Goal: Transaction & Acquisition: Purchase product/service

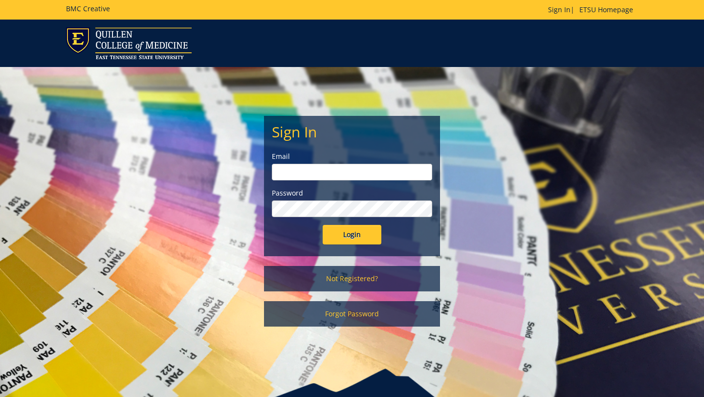
click at [332, 177] on input "email" at bounding box center [352, 172] width 160 height 17
type input "maupinjd@etsu.edu"
click at [323, 225] on input "Login" at bounding box center [352, 235] width 59 height 20
click at [357, 240] on input "Login" at bounding box center [352, 235] width 59 height 20
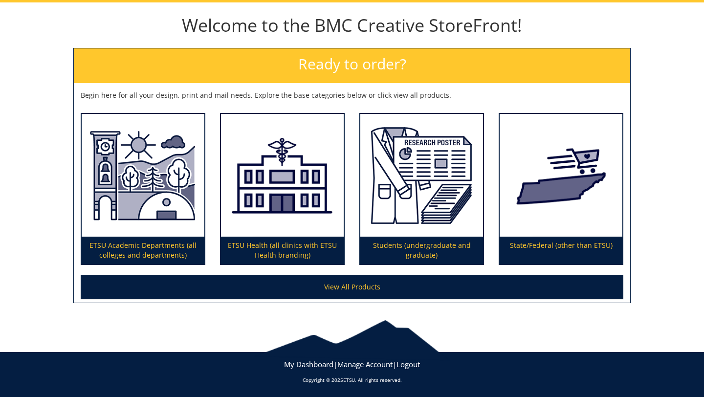
scroll to position [100, 0]
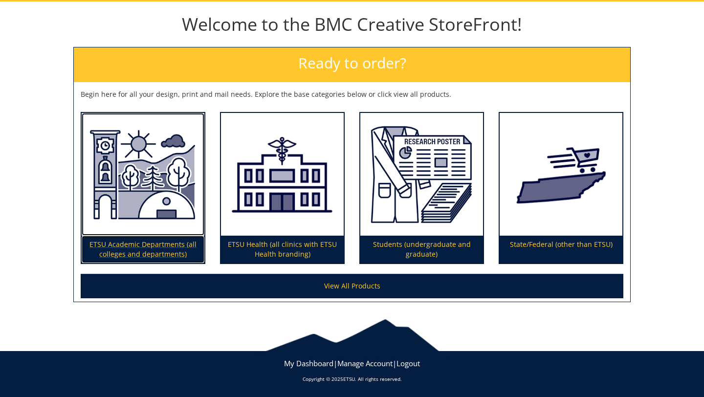
click at [164, 247] on p "ETSU Academic Departments (all colleges and departments)" at bounding box center [143, 249] width 123 height 27
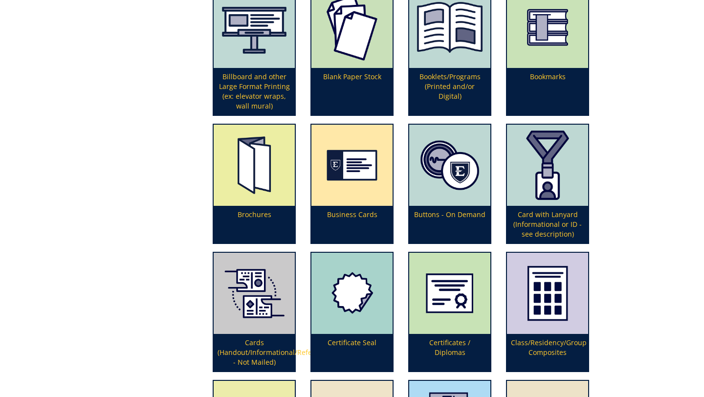
scroll to position [469, 0]
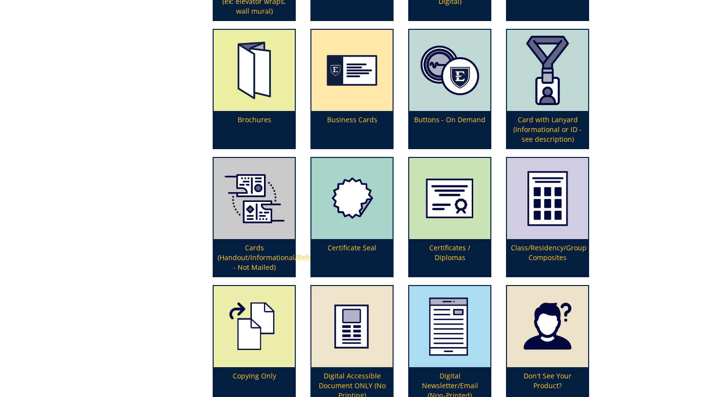
scroll to position [567, 0]
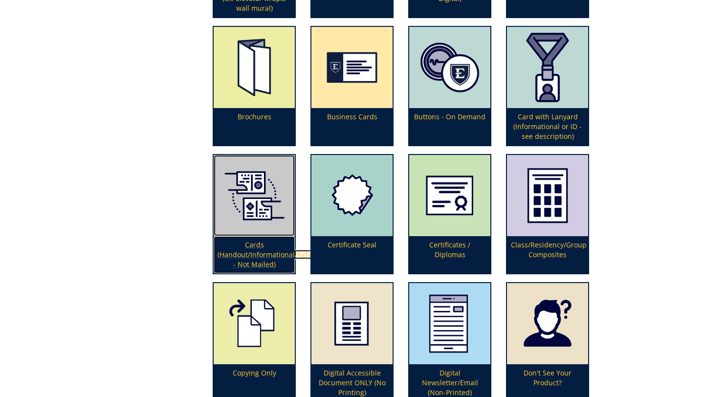
click at [267, 250] on p "Cards (Handout/Informational/Reference - Not Mailed)" at bounding box center [254, 254] width 81 height 37
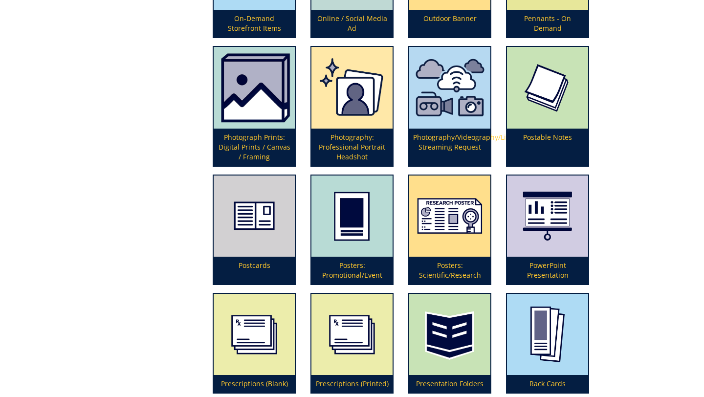
scroll to position [2131, 0]
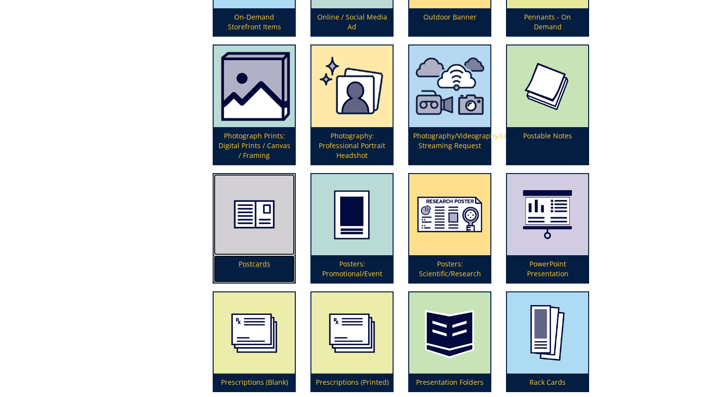
click at [261, 217] on img at bounding box center [254, 214] width 81 height 81
click at [255, 266] on p "Postcards" at bounding box center [254, 268] width 81 height 27
click at [262, 233] on img at bounding box center [254, 214] width 81 height 81
click at [257, 263] on p "Postcards" at bounding box center [254, 268] width 81 height 27
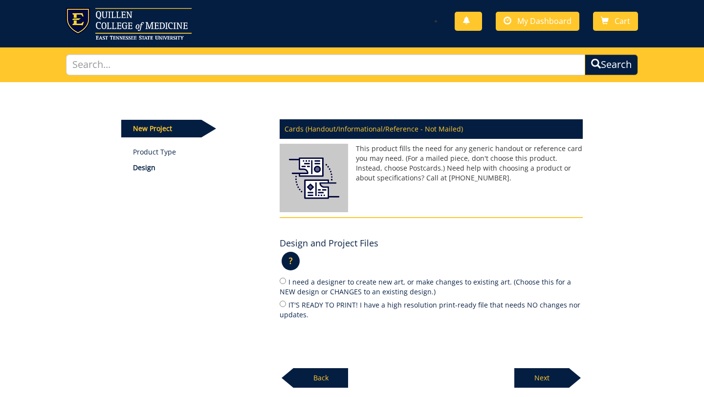
scroll to position [39, 0]
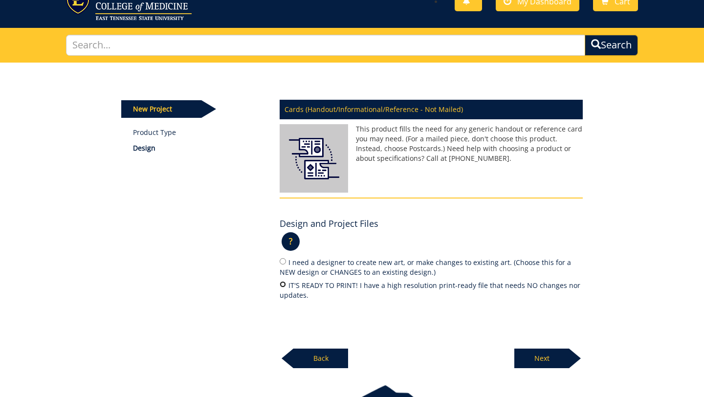
click at [283, 286] on input "IT'S READY TO PRINT! I have a high resolution print-ready file that needs NO ch…" at bounding box center [283, 284] width 6 height 6
radio input "true"
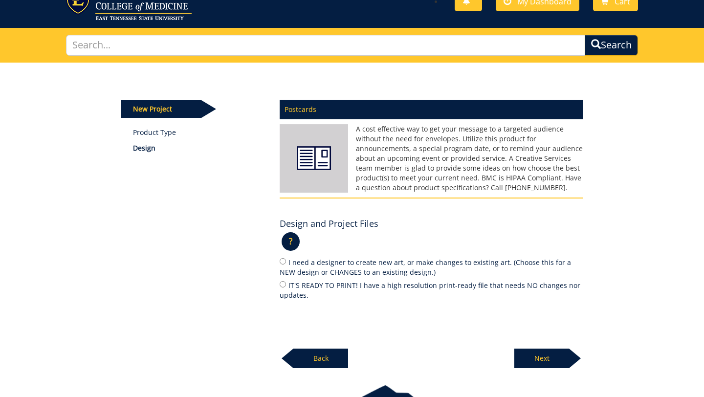
scroll to position [59, 0]
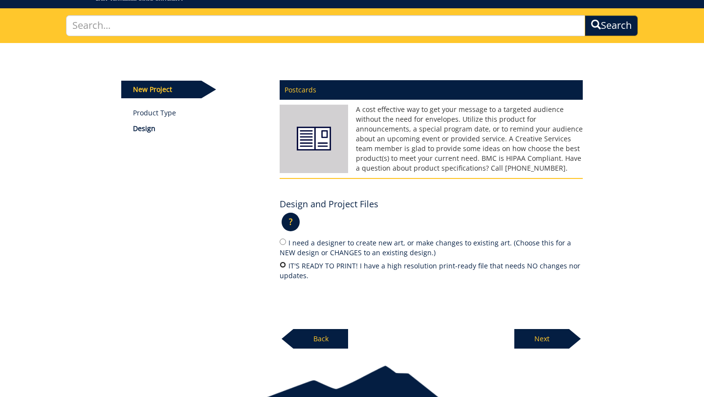
click at [284, 265] on input "IT'S READY TO PRINT! I have a high resolution print-ready file that needs NO ch…" at bounding box center [283, 265] width 6 height 6
radio input "true"
click at [556, 340] on p "Next" at bounding box center [541, 339] width 55 height 20
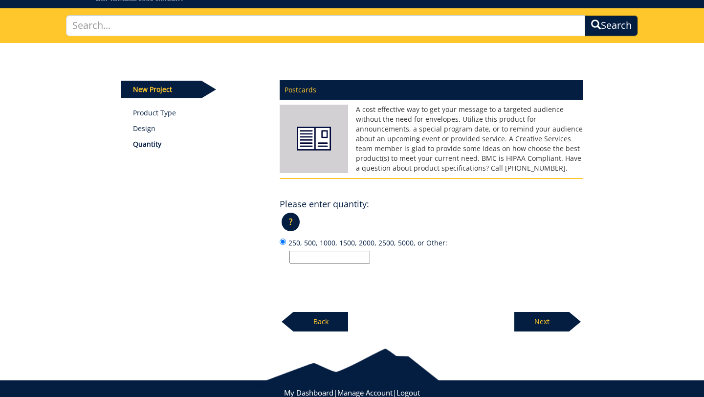
click at [327, 259] on input "250, 500, 1000, 1500, 2000, 2500, 5000, or Other:" at bounding box center [329, 257] width 81 height 13
type input "250"
click at [552, 327] on p "Next" at bounding box center [541, 322] width 55 height 20
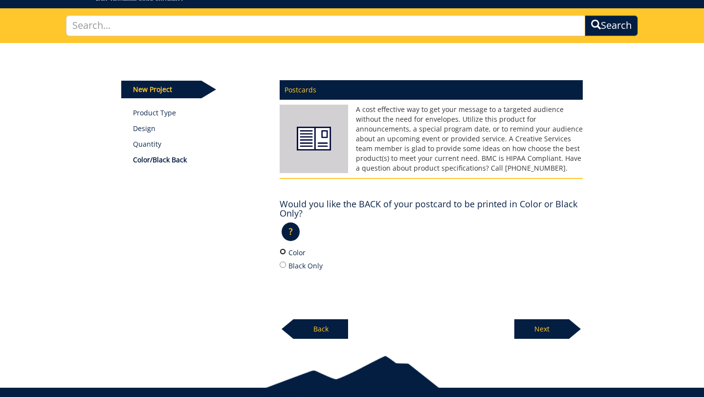
click at [283, 251] on input "Color" at bounding box center [283, 251] width 6 height 6
radio input "true"
click at [525, 327] on p "Next" at bounding box center [541, 329] width 55 height 20
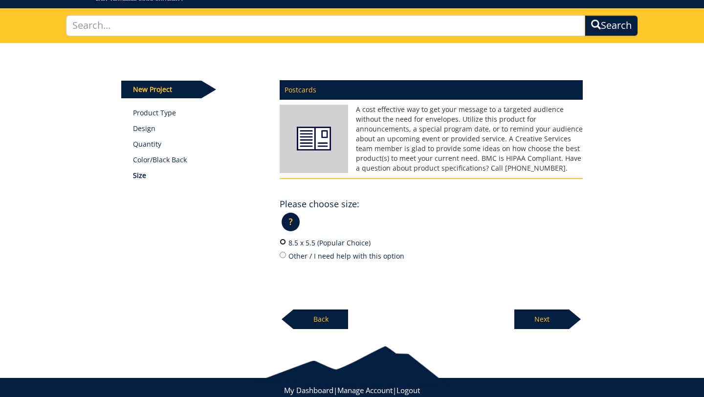
click at [284, 241] on input "8.5 x 5.5 (Popular Choice)" at bounding box center [283, 242] width 6 height 6
radio input "true"
click at [532, 319] on p "Next" at bounding box center [541, 319] width 55 height 20
click at [282, 243] on input "12 pt. C2S (Popular Choice)" at bounding box center [283, 242] width 6 height 6
radio input "true"
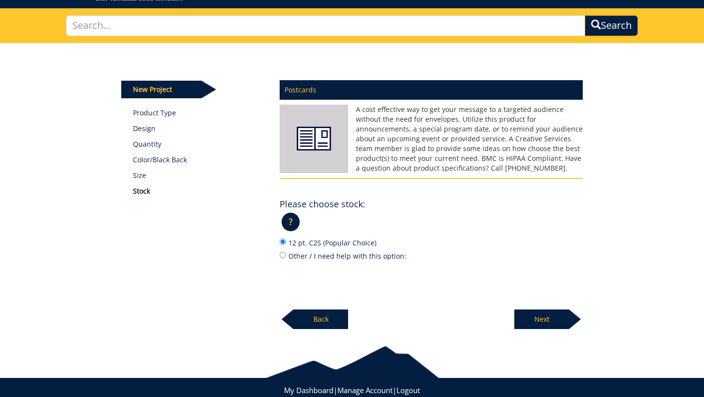
click at [545, 318] on p "Next" at bounding box center [541, 319] width 55 height 20
click at [282, 254] on input "No" at bounding box center [283, 255] width 6 height 6
radio input "true"
click at [529, 317] on p "Next" at bounding box center [541, 319] width 55 height 20
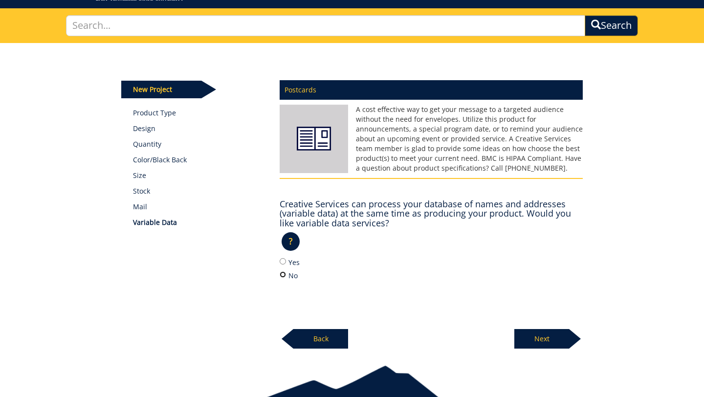
click at [285, 275] on input "No" at bounding box center [283, 274] width 6 height 6
radio input "true"
click at [525, 339] on p "Next" at bounding box center [541, 339] width 55 height 20
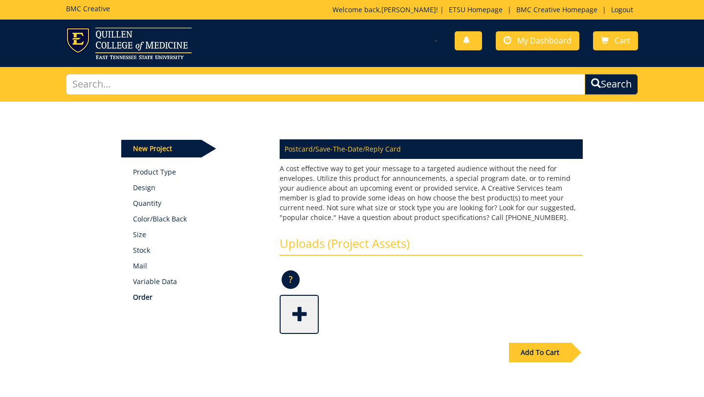
click at [304, 307] on span at bounding box center [300, 313] width 39 height 34
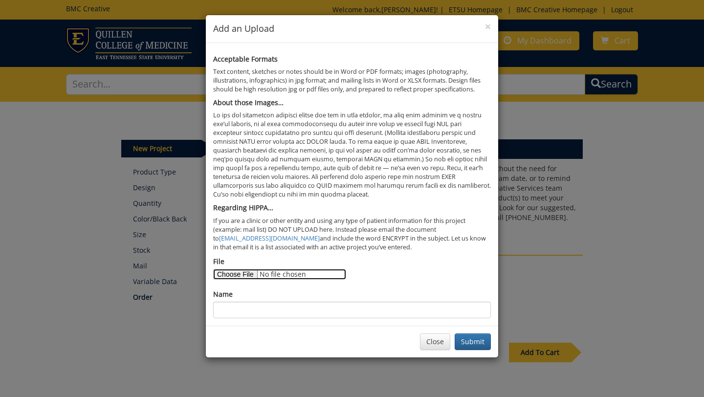
click at [234, 273] on input "File" at bounding box center [279, 274] width 133 height 11
click at [242, 271] on input "File" at bounding box center [279, 274] width 133 height 11
click at [442, 343] on button "Close" at bounding box center [435, 341] width 30 height 17
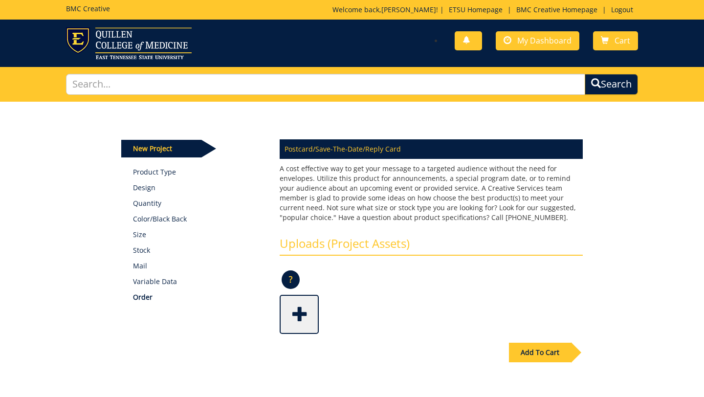
click at [298, 307] on span at bounding box center [300, 313] width 39 height 34
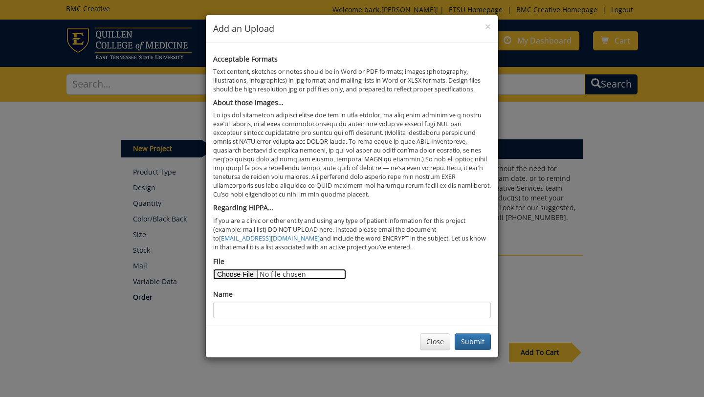
click at [237, 277] on input "File" at bounding box center [279, 274] width 133 height 11
click at [432, 340] on button "Close" at bounding box center [435, 341] width 30 height 17
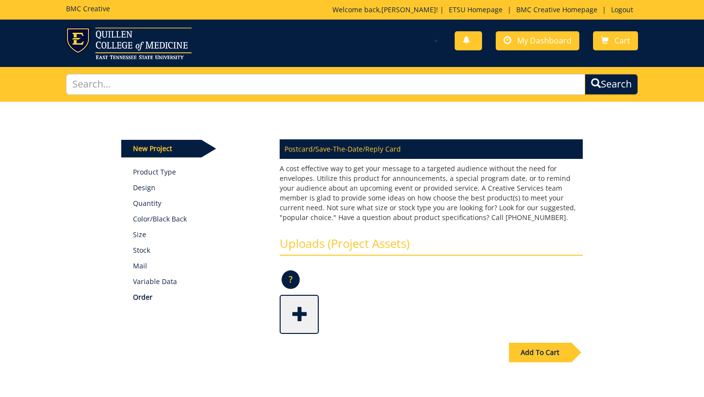
click at [300, 318] on span at bounding box center [300, 313] width 39 height 34
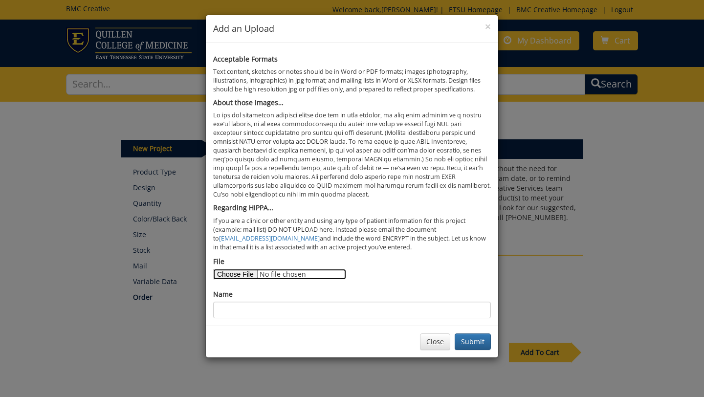
click at [245, 276] on input "File" at bounding box center [279, 274] width 133 height 11
click at [430, 349] on button "Close" at bounding box center [435, 341] width 30 height 17
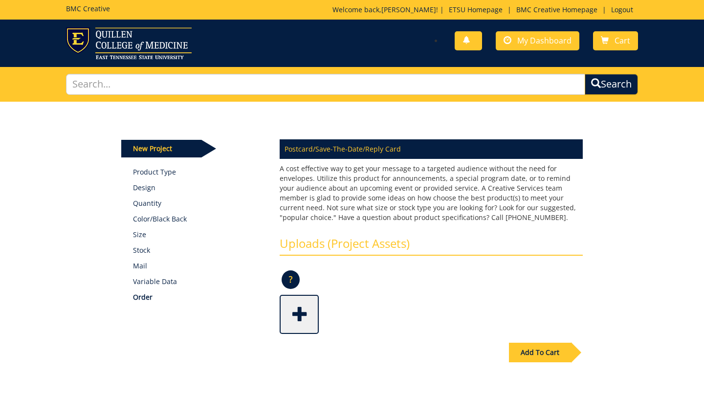
click at [300, 312] on span at bounding box center [300, 313] width 39 height 34
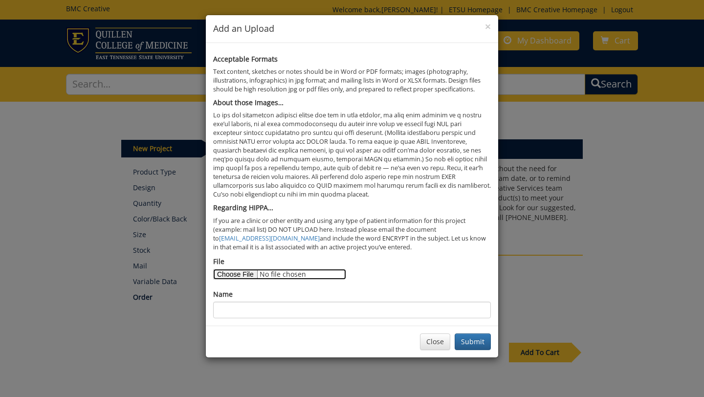
click at [243, 276] on input "File" at bounding box center [279, 274] width 133 height 11
type input "C:\fakepath\Photos Library.photoslibrary.zip"
click at [433, 336] on button "Close" at bounding box center [435, 341] width 30 height 17
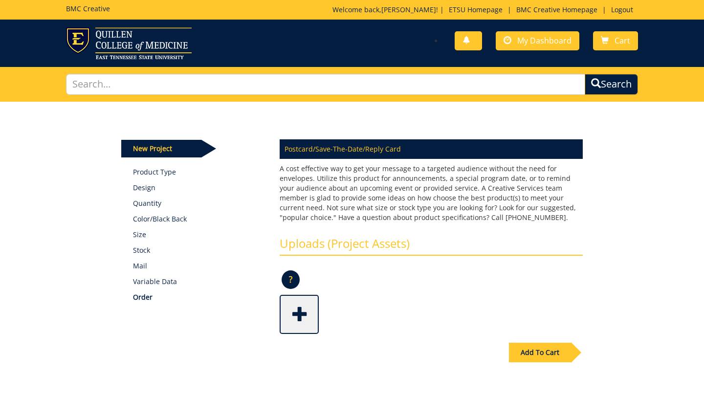
click at [295, 306] on span at bounding box center [300, 313] width 39 height 34
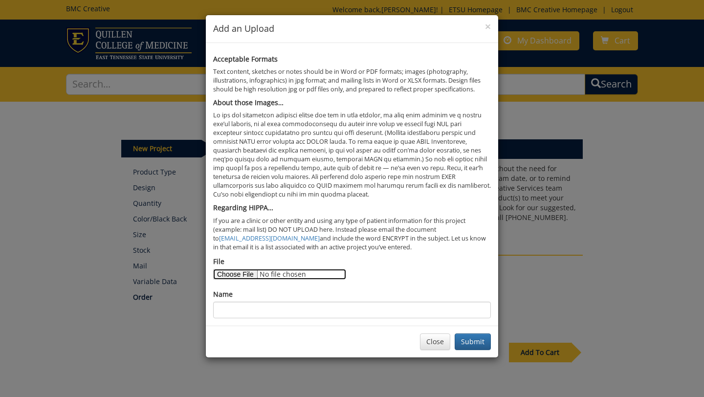
click at [242, 273] on input "File" at bounding box center [279, 274] width 133 height 11
click at [241, 271] on input "File" at bounding box center [279, 274] width 133 height 11
click at [439, 346] on button "Close" at bounding box center [435, 341] width 30 height 17
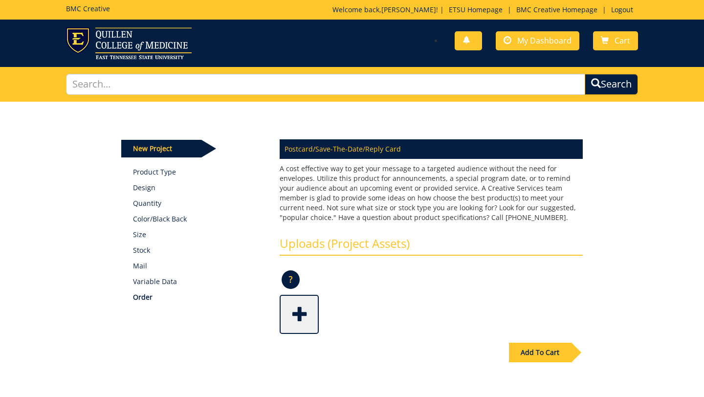
click at [311, 309] on span at bounding box center [300, 313] width 39 height 34
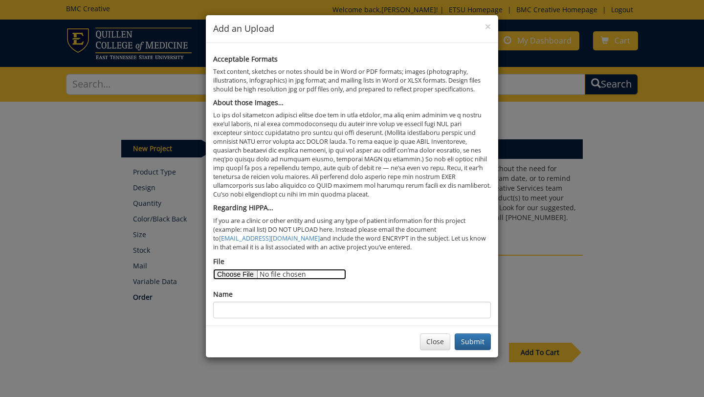
click at [241, 276] on input "File" at bounding box center [279, 274] width 133 height 11
click at [423, 346] on button "Close" at bounding box center [435, 341] width 30 height 17
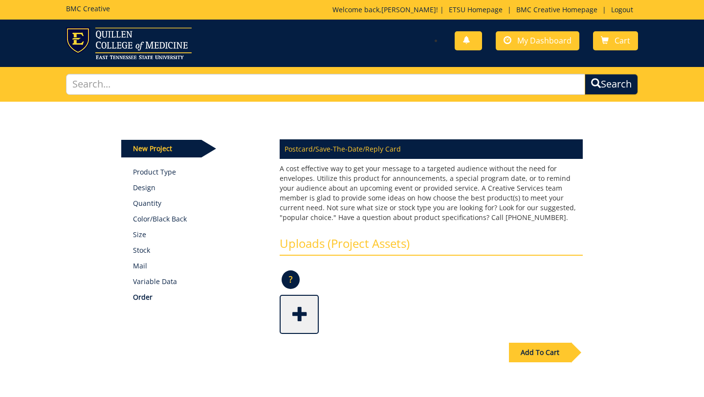
click at [522, 392] on div "Add To Cart" at bounding box center [352, 372] width 477 height 77
click at [568, 396] on div "Add To Cart" at bounding box center [352, 372] width 477 height 77
click at [664, 394] on div "Some kind of message here. New Project Product Type Design Quantity Color/Black…" at bounding box center [352, 256] width 704 height 309
click at [681, 396] on div "Some kind of message here. New Project Product Type Design Quantity Color/Black…" at bounding box center [352, 256] width 704 height 309
